Goal: Task Accomplishment & Management: Use online tool/utility

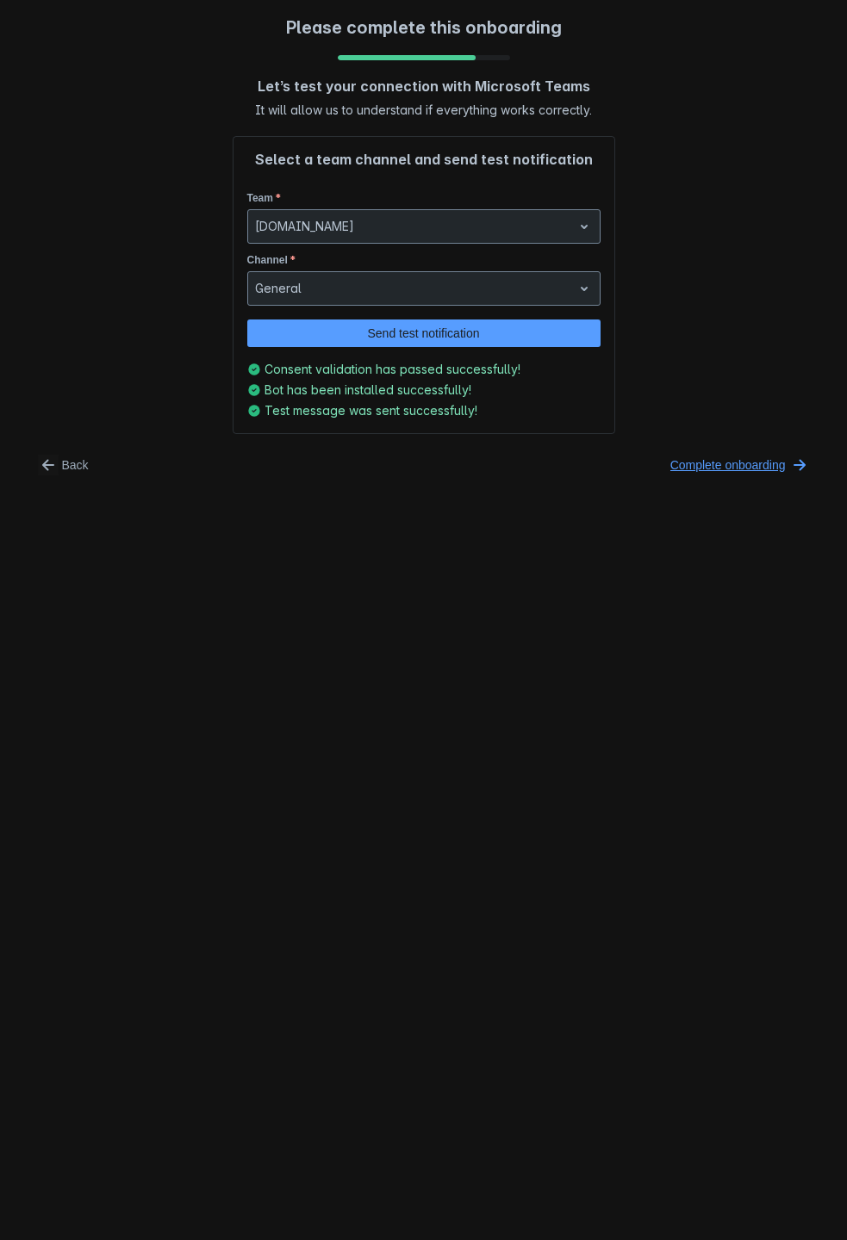
click at [782, 451] on span "Complete onboarding" at bounding box center [727, 465] width 115 height 28
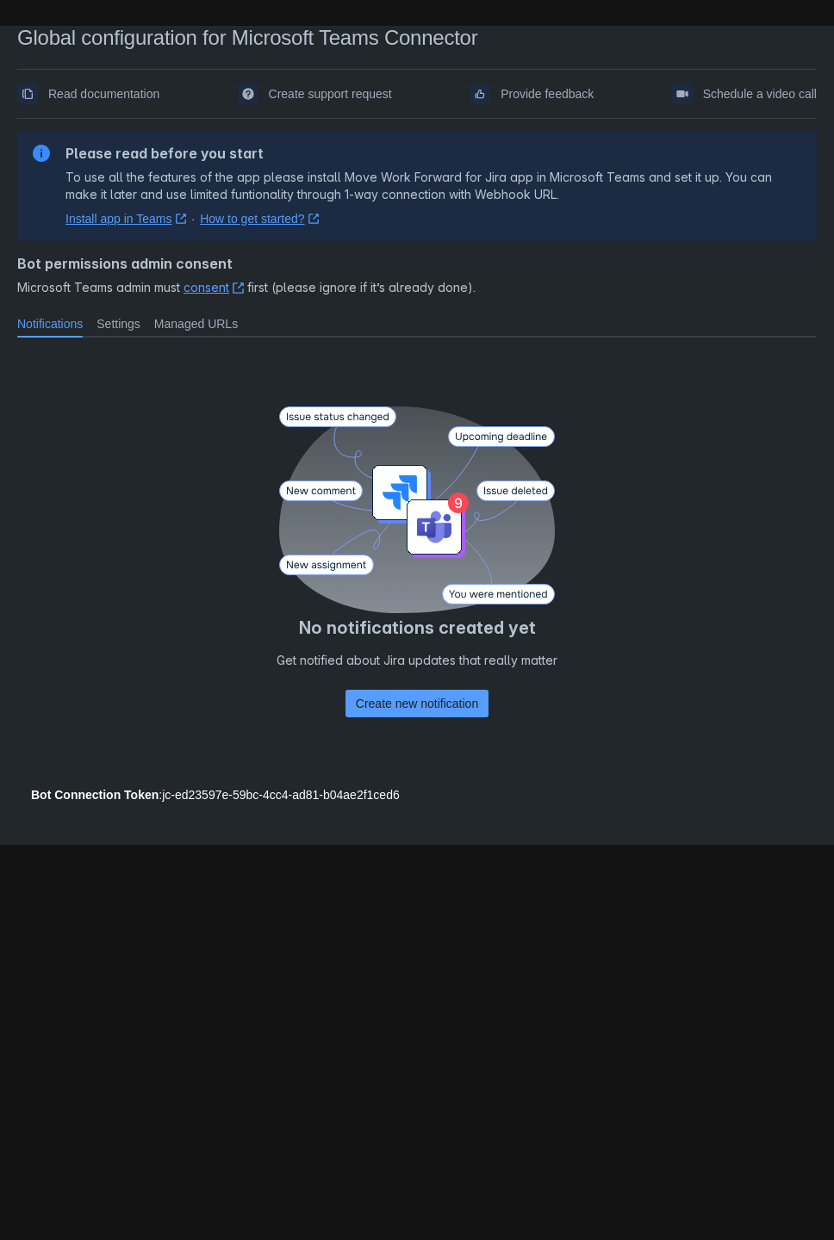
click at [140, 210] on link "Install app in Teams ﻿ , (opens new window)" at bounding box center [125, 218] width 121 height 17
click at [100, 315] on span "Settings" at bounding box center [118, 323] width 44 height 17
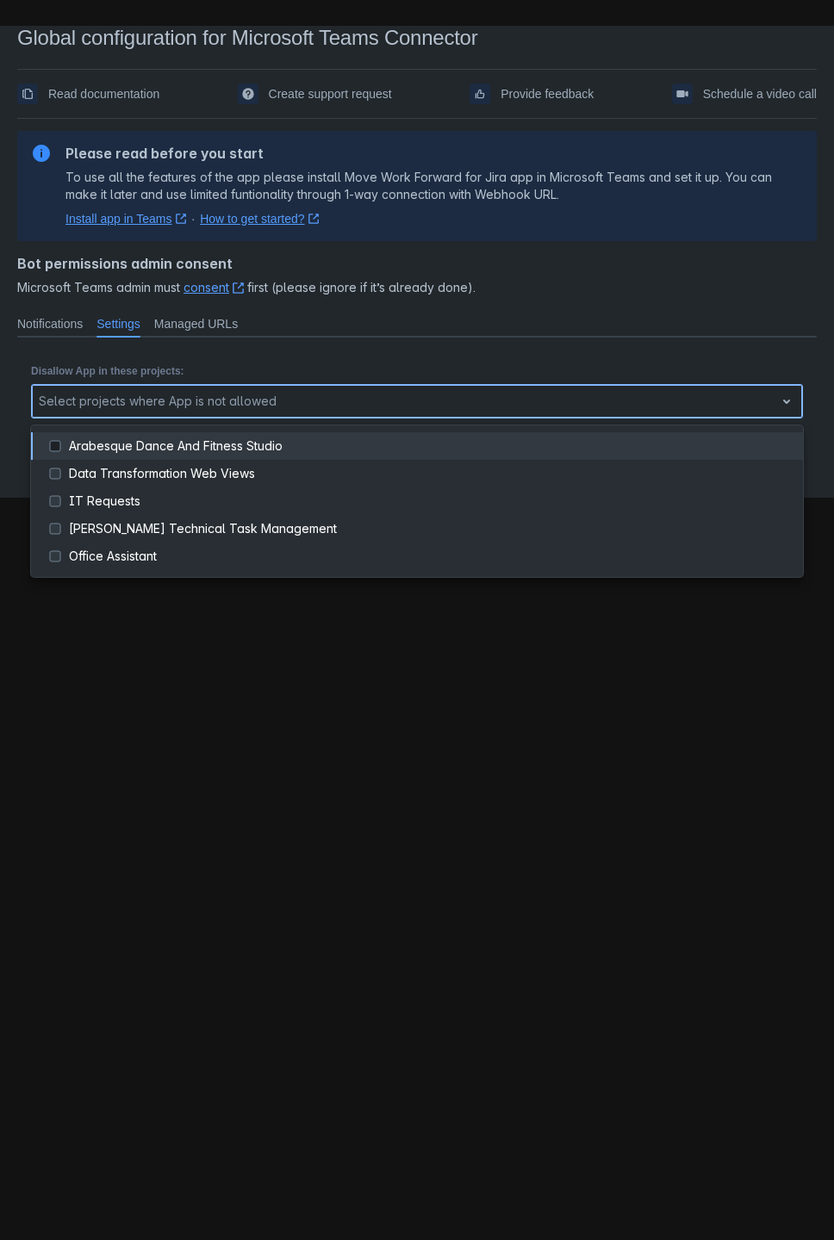
click at [786, 391] on span "open" at bounding box center [786, 401] width 21 height 21
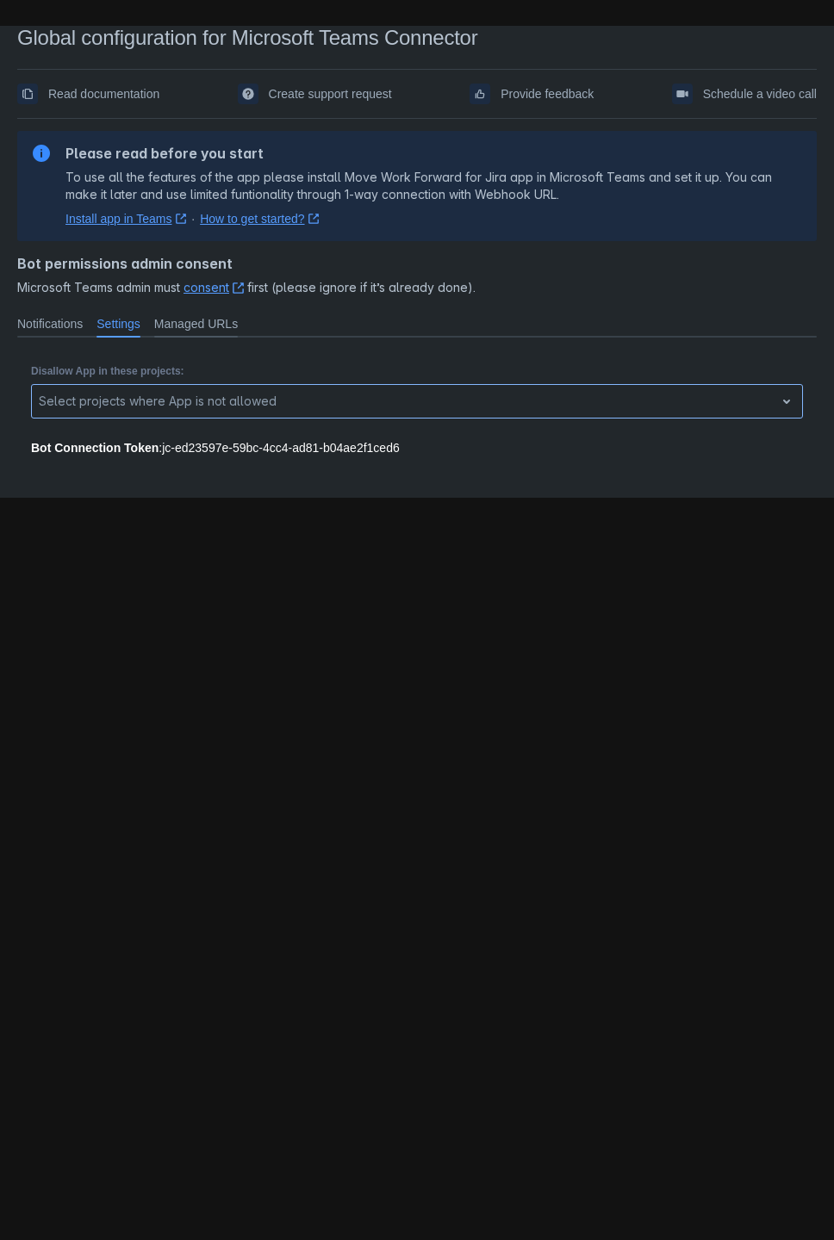
click at [167, 315] on span "Managed URLs" at bounding box center [196, 323] width 84 height 17
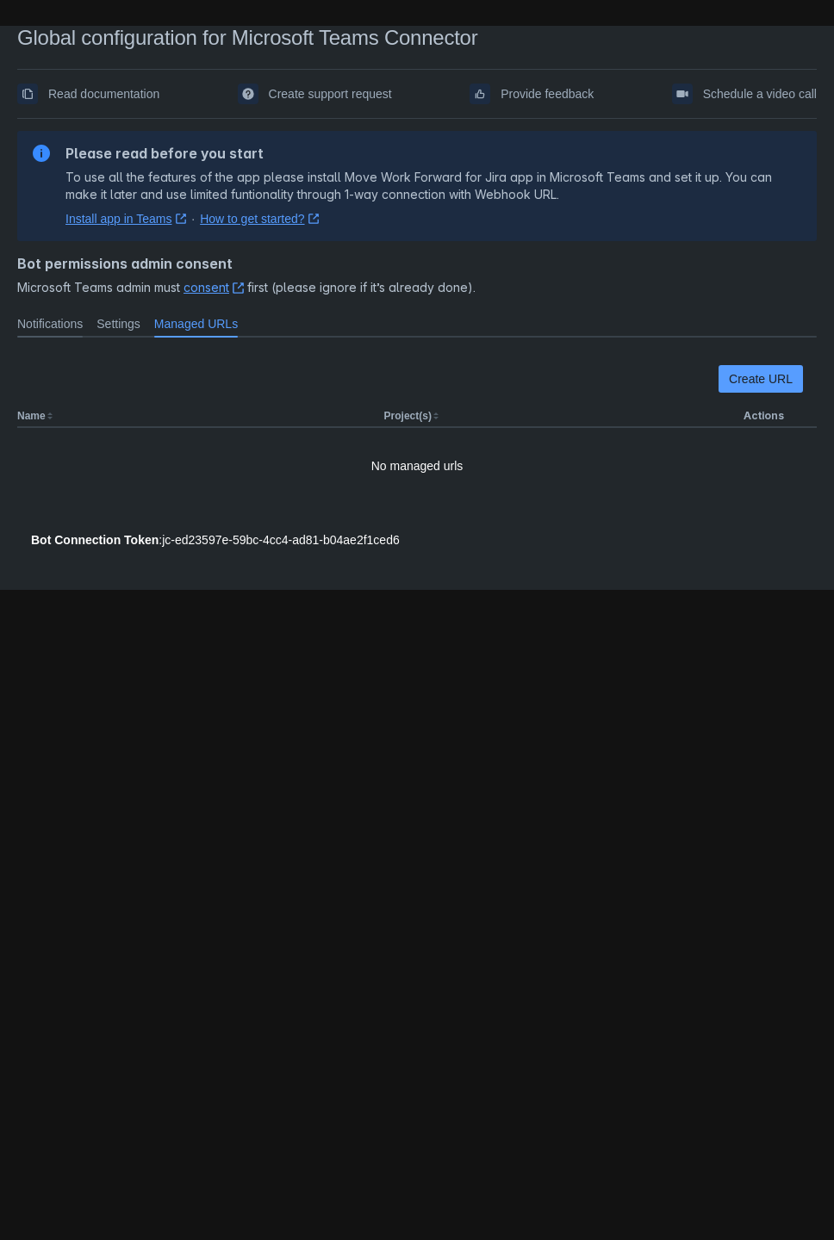
click at [58, 315] on span "Notifications" at bounding box center [49, 323] width 65 height 17
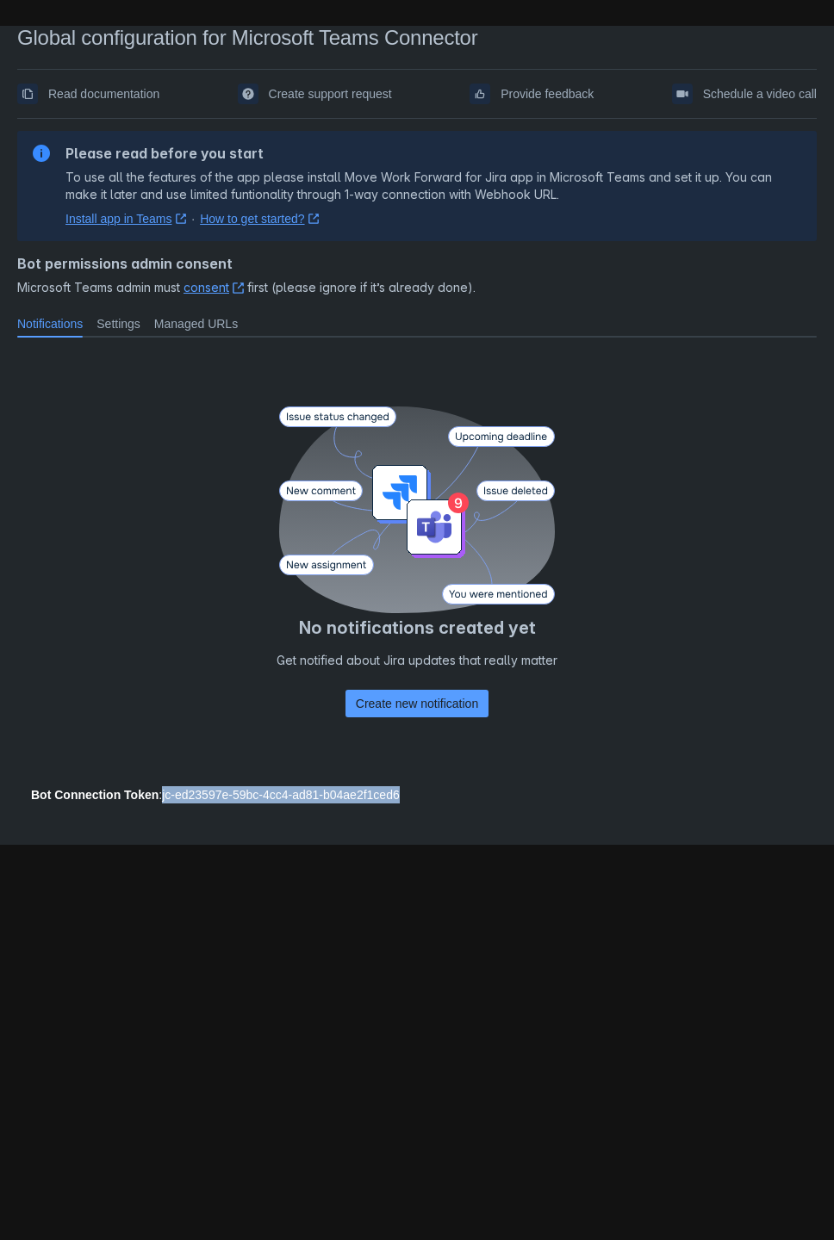
drag, startPoint x: 401, startPoint y: 708, endPoint x: 159, endPoint y: 710, distance: 242.1
click at [159, 786] on div "Bot Connection Token : jc-ed23597e-59bc-4cc4-ad81-b04ae2f1ced6" at bounding box center [417, 794] width 772 height 17
copy div "jc-ed23597e-59bc-4cc4-ad81-b04ae2f1ced6"
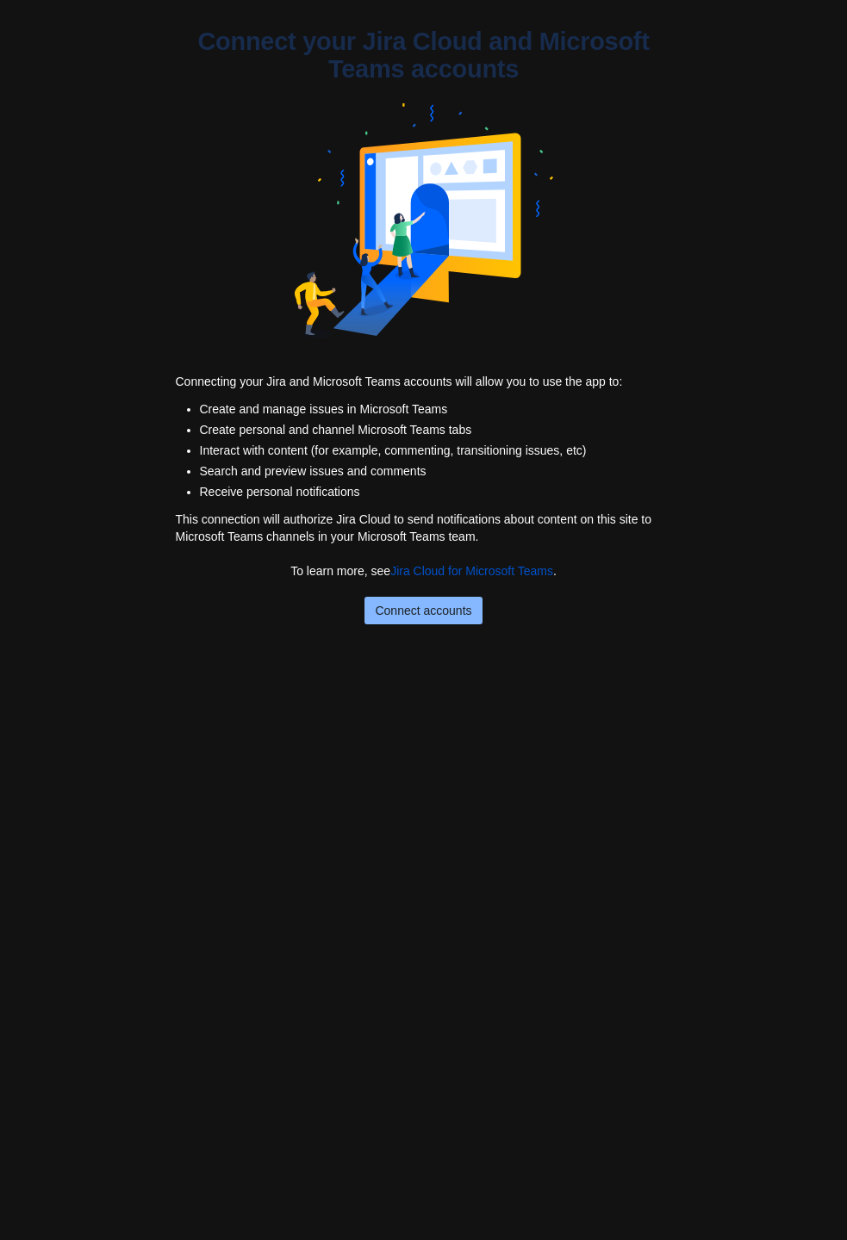
click at [409, 606] on span "Connect accounts" at bounding box center [423, 611] width 96 height 28
